Goal: Transaction & Acquisition: Purchase product/service

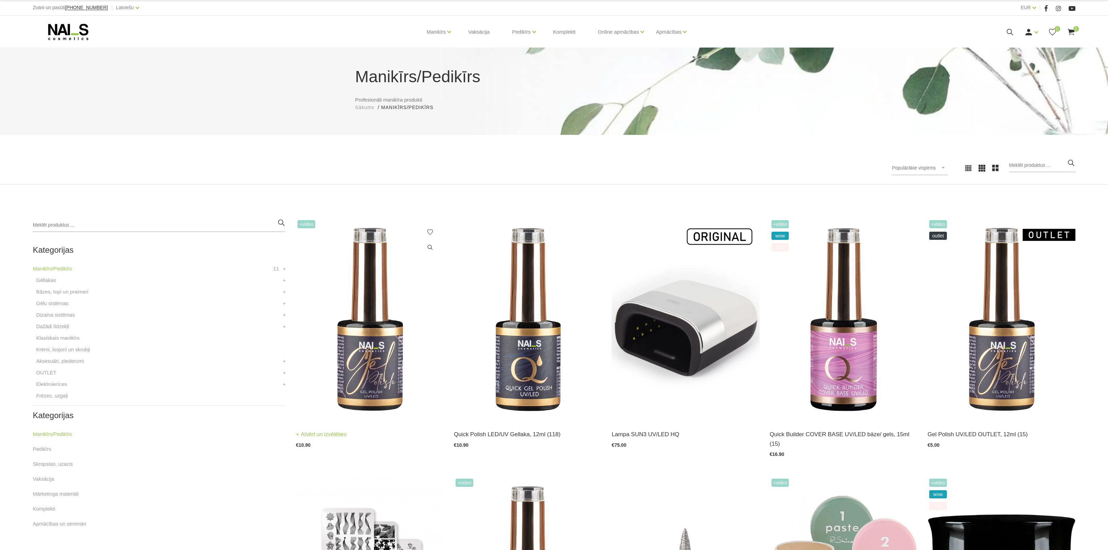
click at [353, 301] on img at bounding box center [370, 320] width 148 height 203
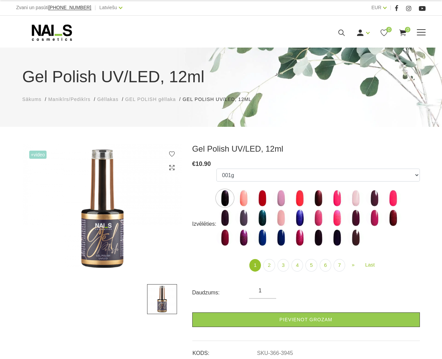
click at [57, 30] on icon at bounding box center [51, 32] width 71 height 17
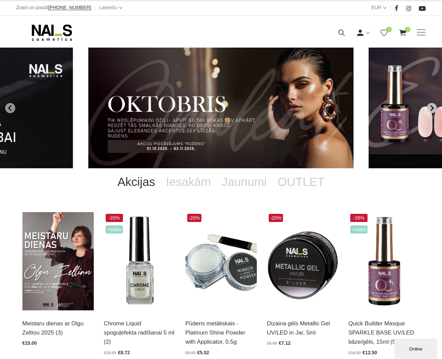
click at [432, 105] on icon "Next slide" at bounding box center [432, 108] width 3 height 6
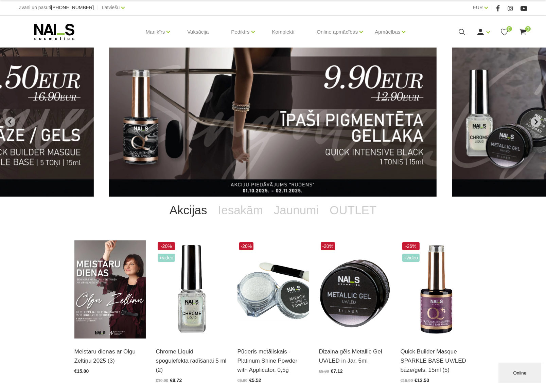
click at [442, 123] on button "Next slide" at bounding box center [536, 122] width 10 height 10
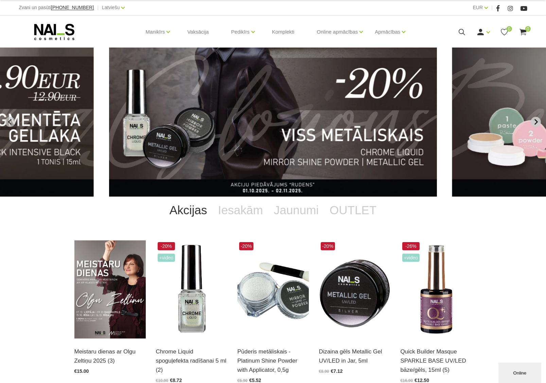
click at [442, 123] on button "Next slide" at bounding box center [536, 122] width 10 height 10
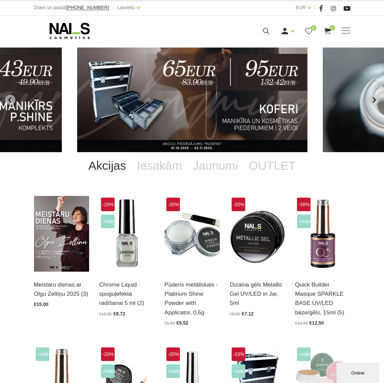
click at [376, 99] on icon "Next slide" at bounding box center [374, 100] width 6 height 6
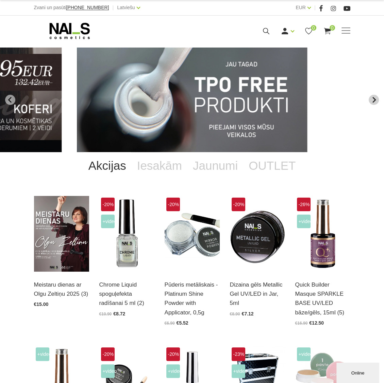
click at [376, 99] on icon "Next slide" at bounding box center [374, 100] width 6 height 6
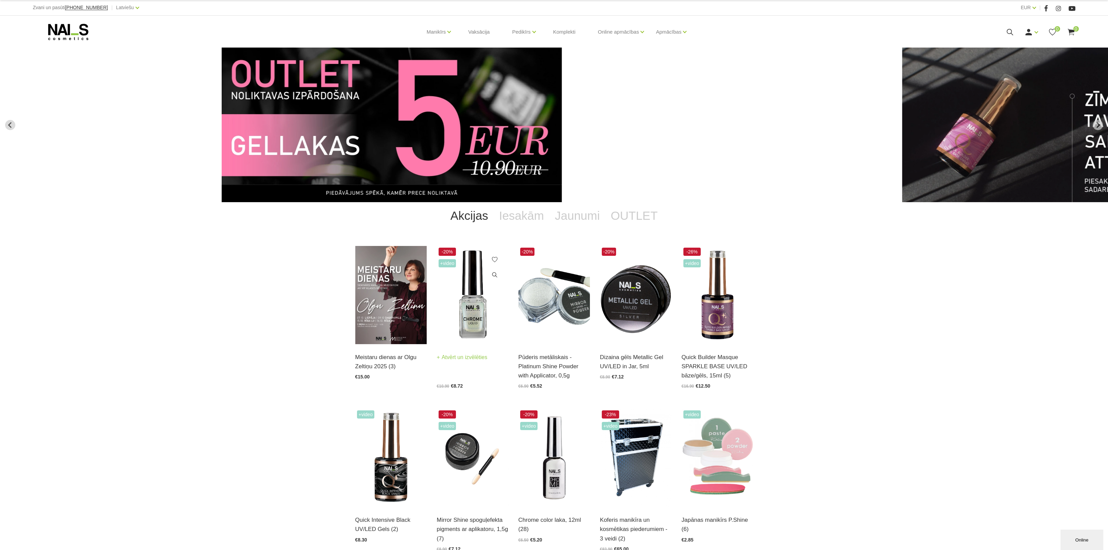
click at [442, 321] on img at bounding box center [472, 295] width 71 height 98
